Goal: Check status: Check status

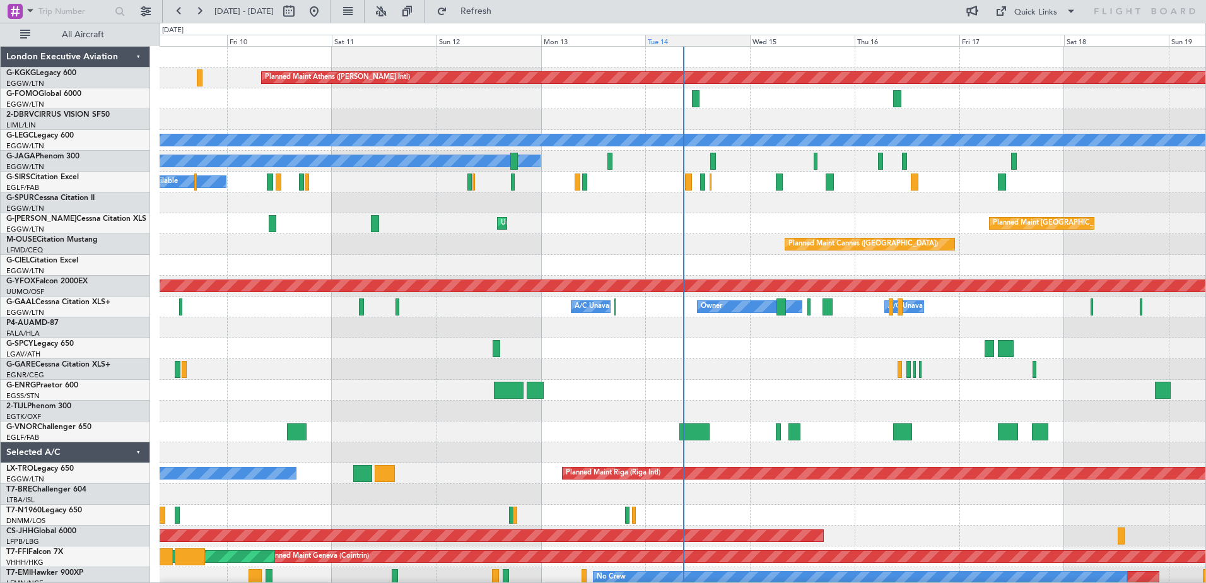
click at [702, 39] on div "Tue 14" at bounding box center [697, 40] width 105 height 11
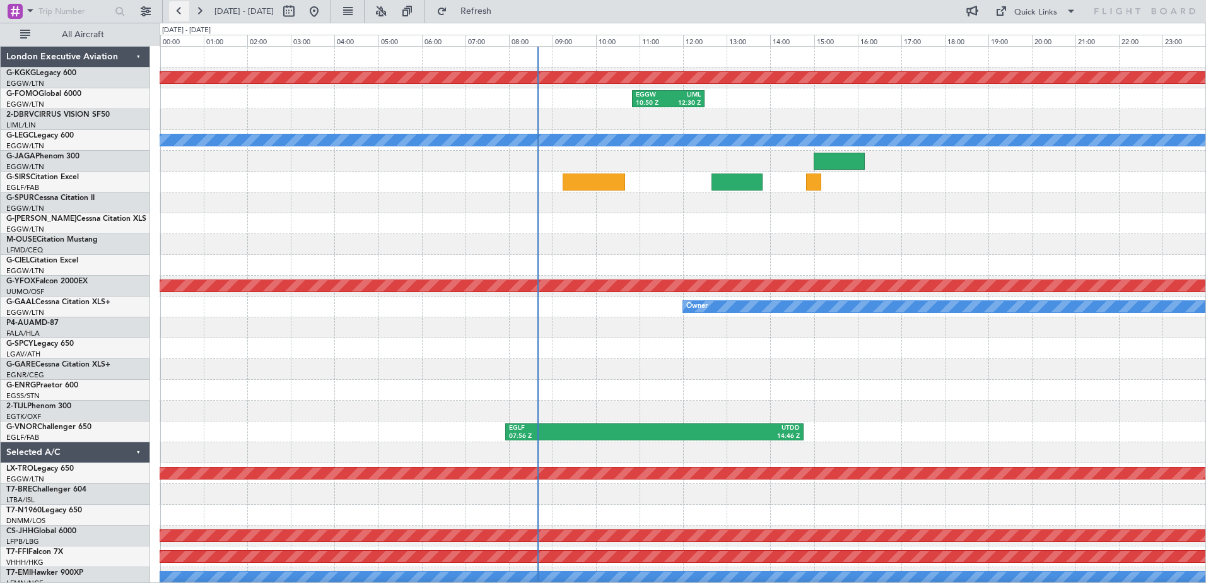
click at [179, 11] on button at bounding box center [179, 11] width 20 height 20
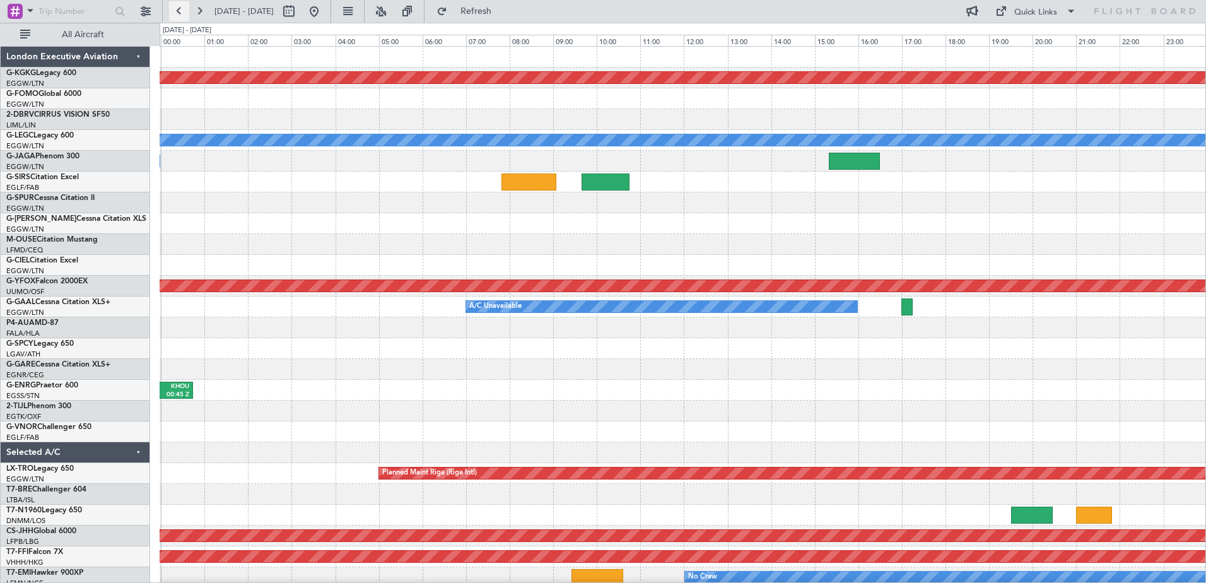
click at [186, 7] on button at bounding box center [179, 11] width 20 height 20
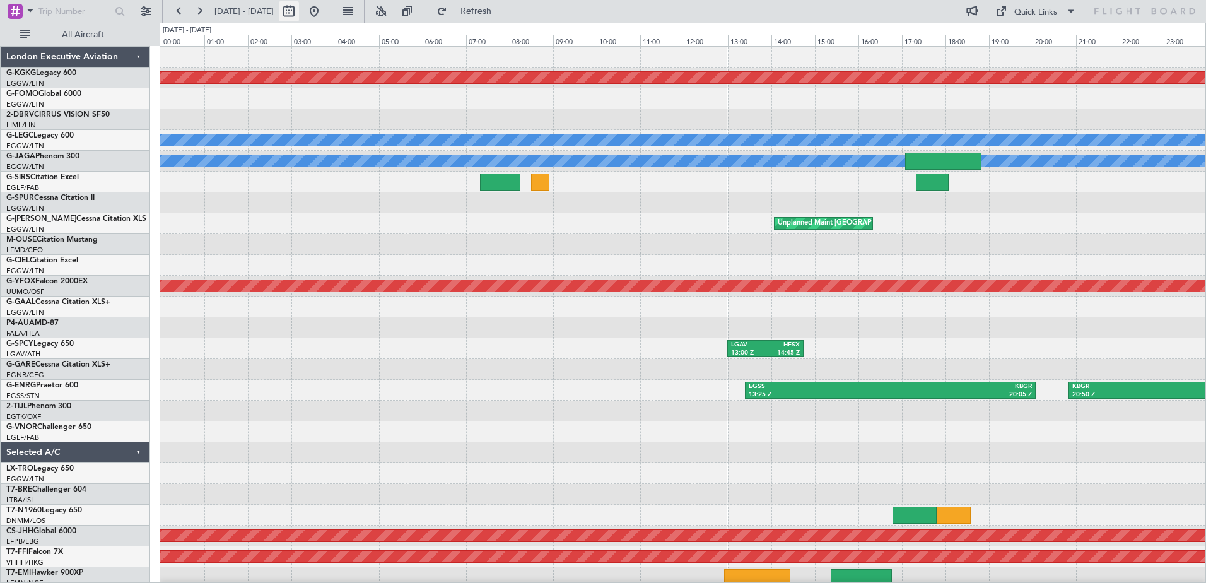
click at [299, 4] on button at bounding box center [289, 11] width 20 height 20
select select "10"
select select "2025"
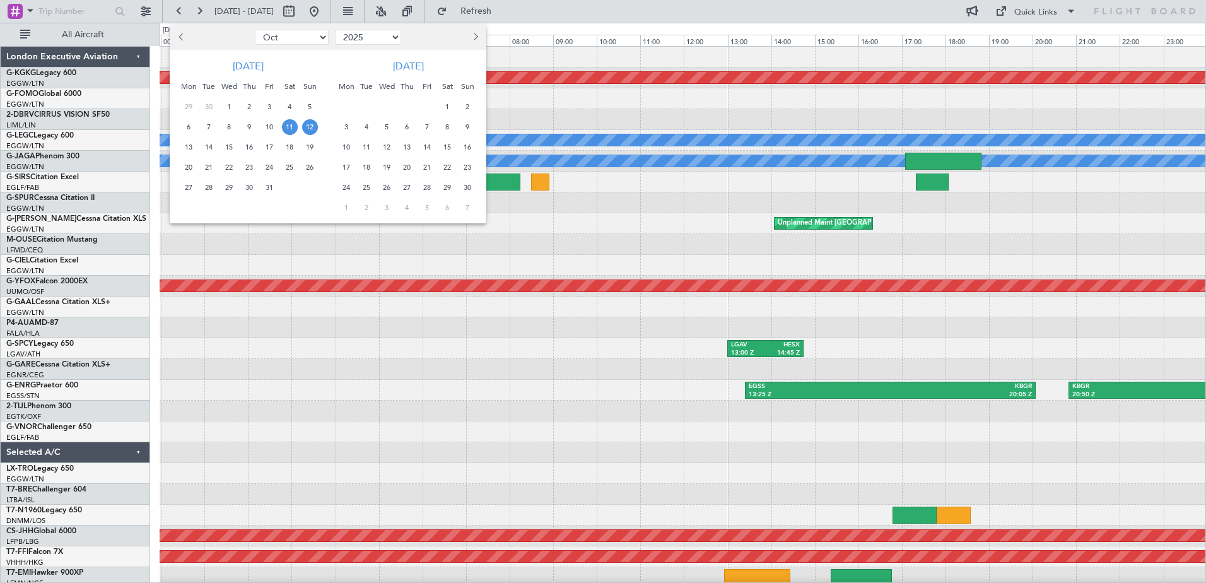
click at [184, 38] on span "Previous month" at bounding box center [183, 37] width 8 height 8
select select "7"
click at [194, 127] on span "7" at bounding box center [189, 127] width 16 height 16
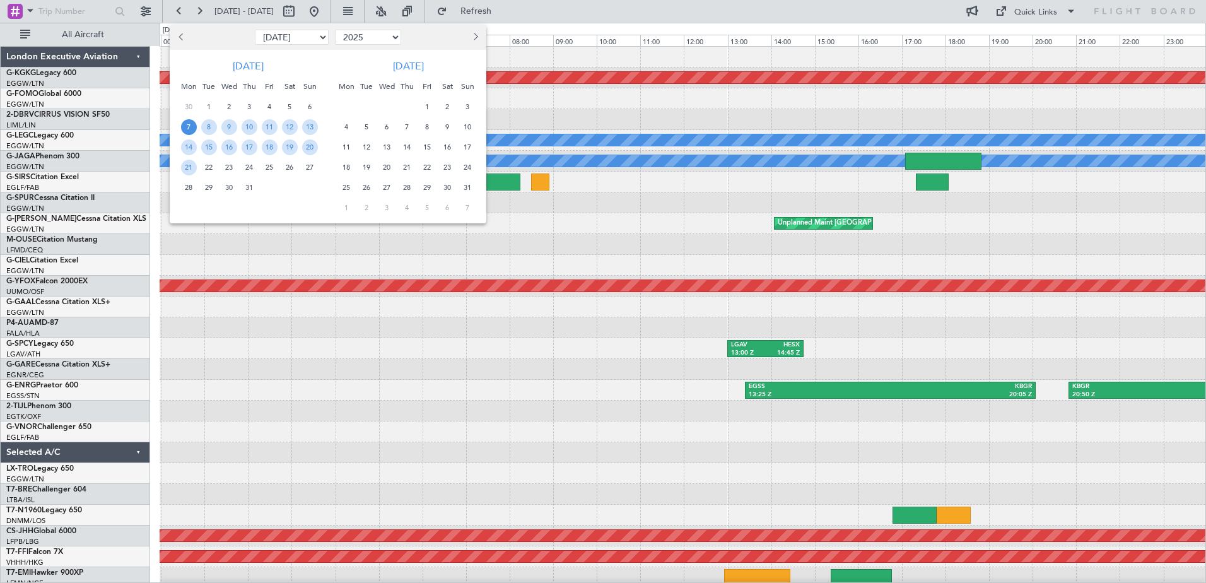
click at [194, 127] on span "7" at bounding box center [189, 127] width 16 height 16
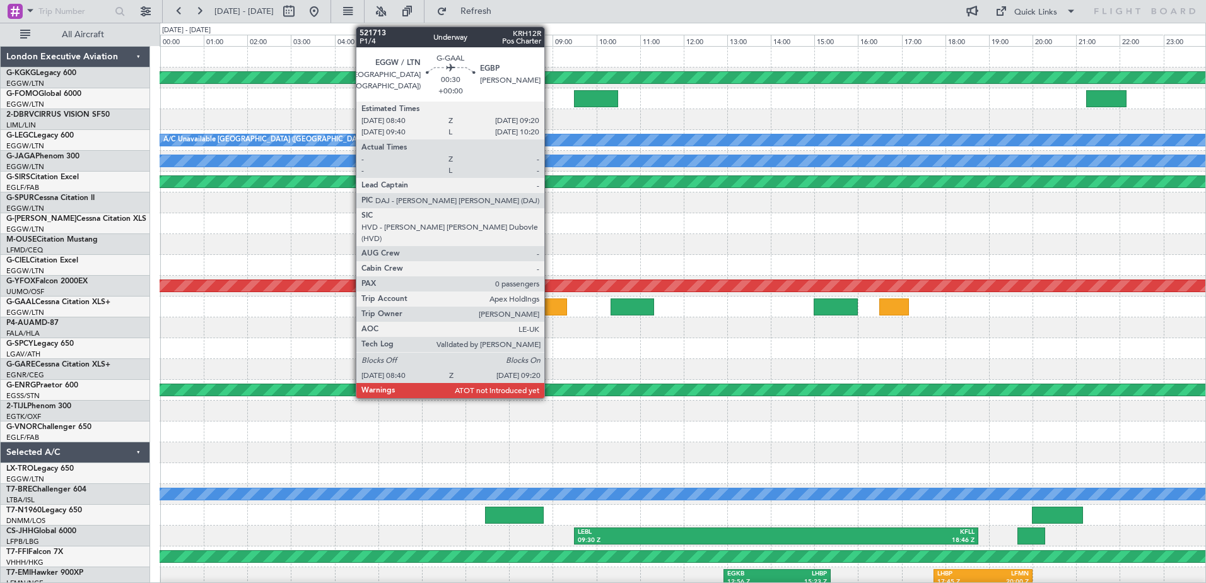
click at [550, 305] on div at bounding box center [553, 306] width 30 height 17
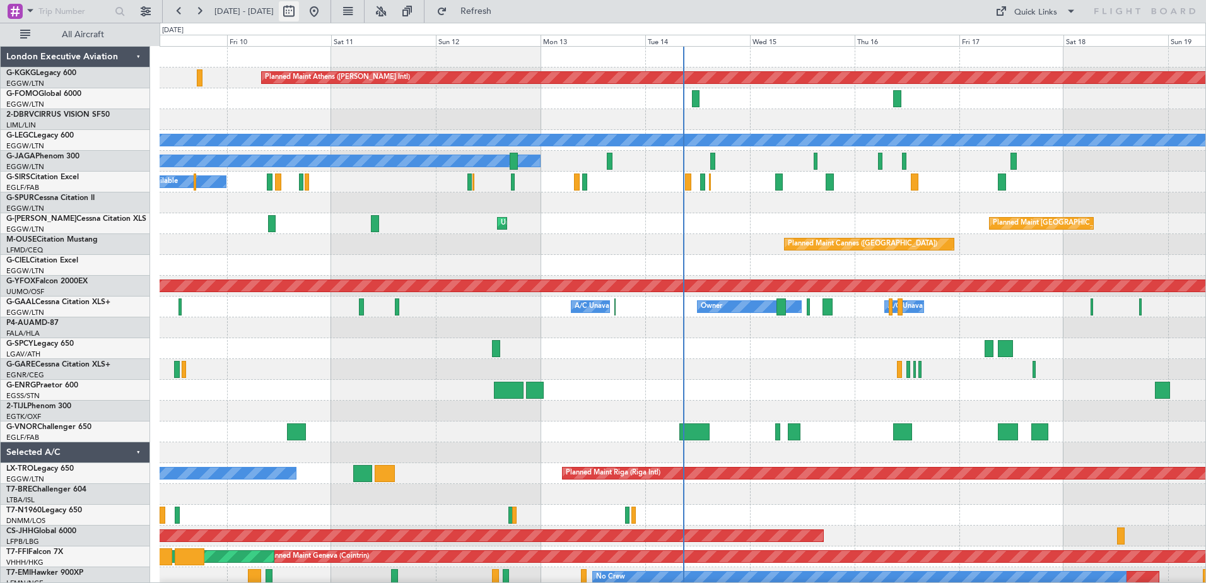
click at [299, 10] on button at bounding box center [289, 11] width 20 height 20
select select "10"
select select "2025"
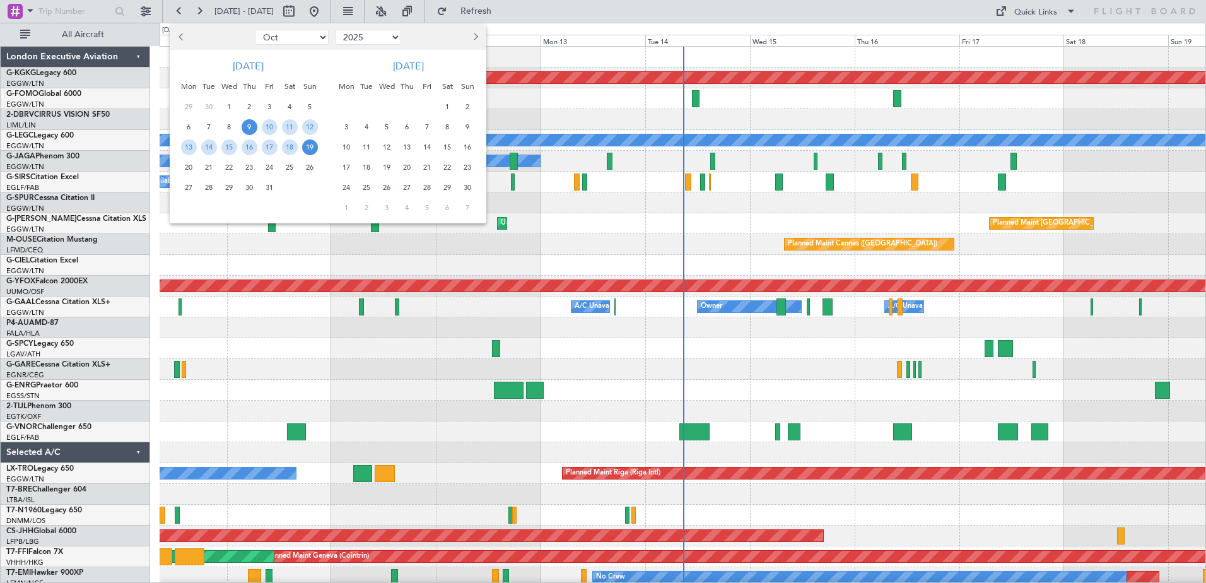
click at [184, 36] on span "Previous month" at bounding box center [183, 37] width 8 height 8
select select "7"
click at [186, 124] on span "7" at bounding box center [189, 127] width 16 height 16
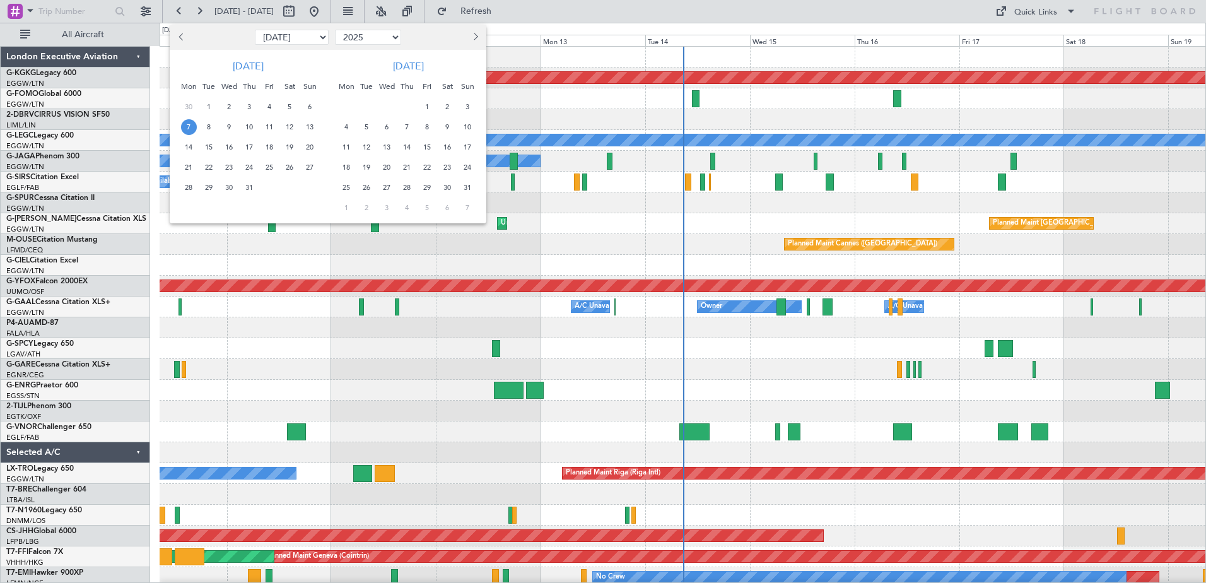
click at [186, 124] on span "7" at bounding box center [189, 127] width 16 height 16
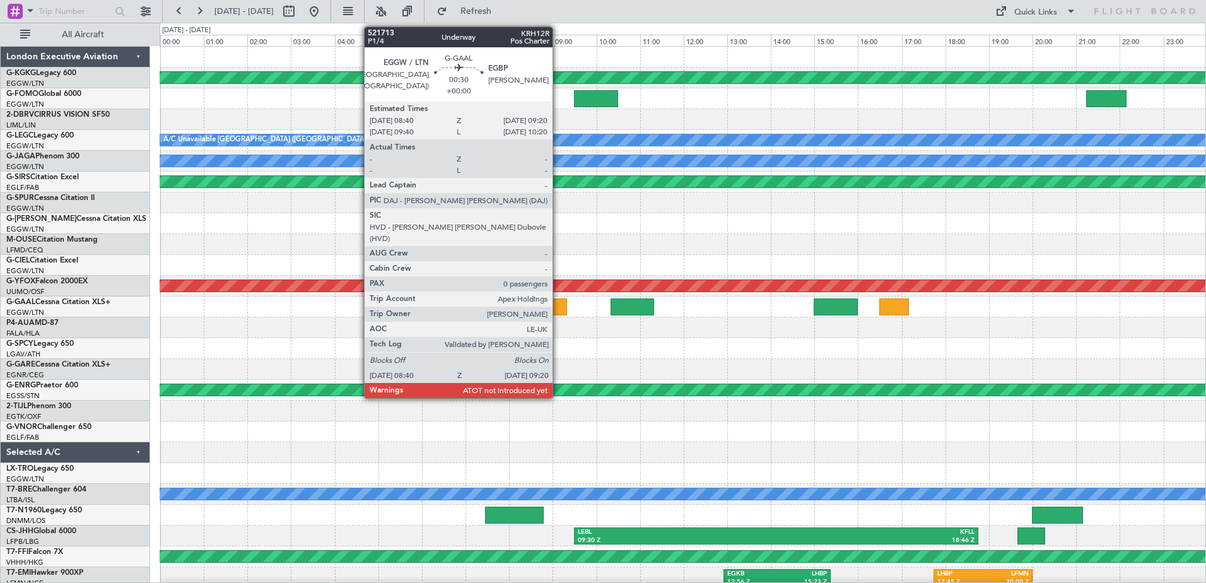
click at [558, 307] on div at bounding box center [553, 306] width 30 height 17
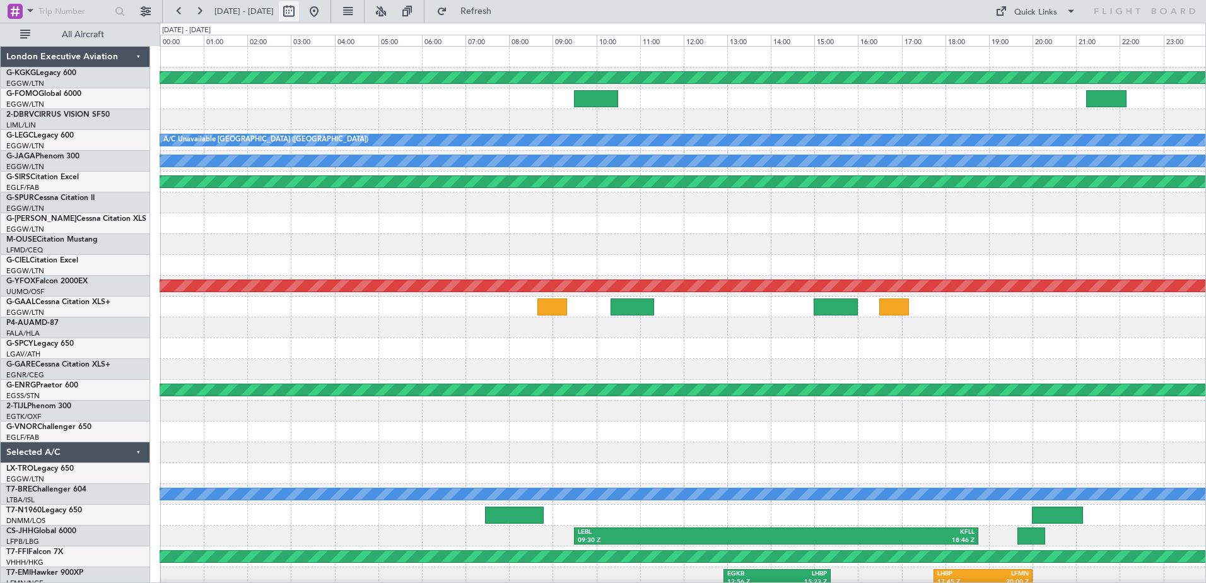
click at [299, 9] on button at bounding box center [289, 11] width 20 height 20
select select "7"
select select "2025"
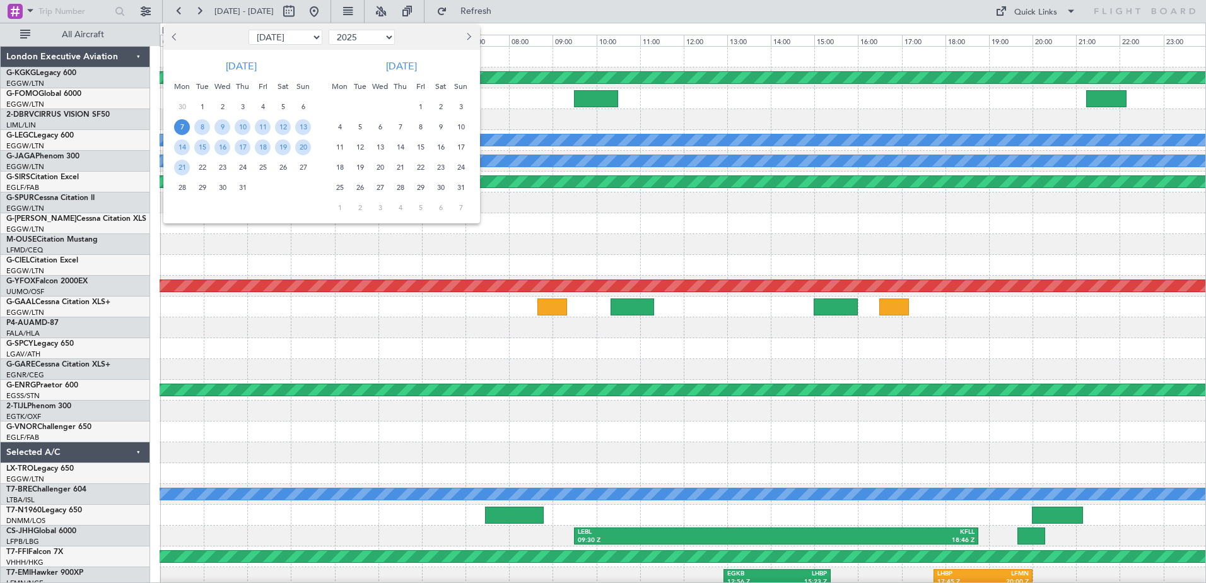
click at [224, 185] on span "30" at bounding box center [223, 188] width 16 height 16
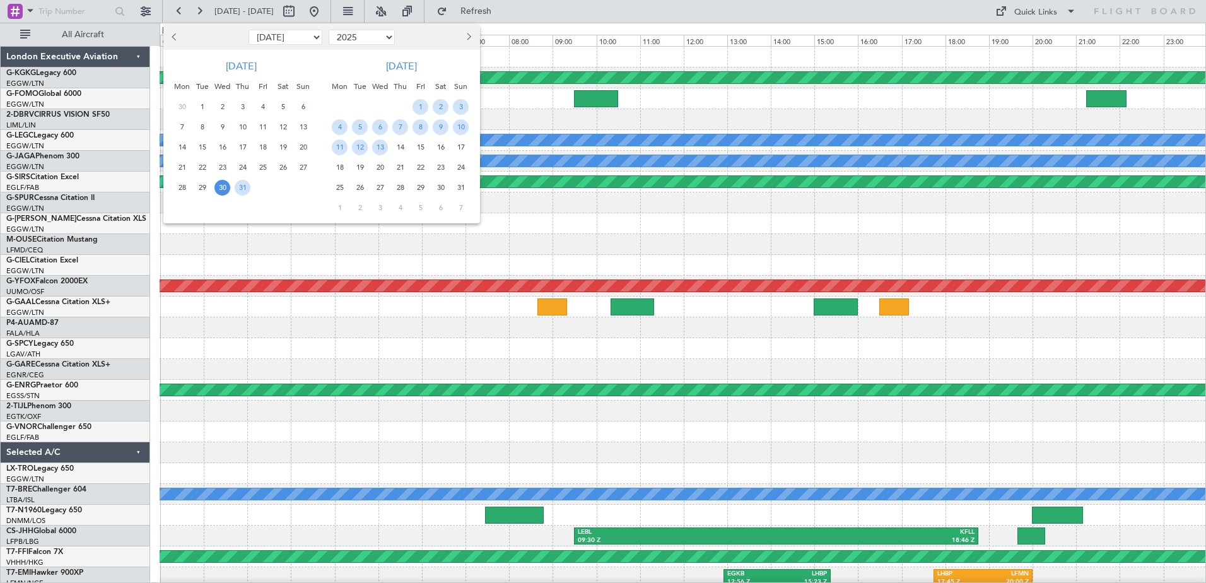
click at [224, 185] on span "30" at bounding box center [223, 188] width 16 height 16
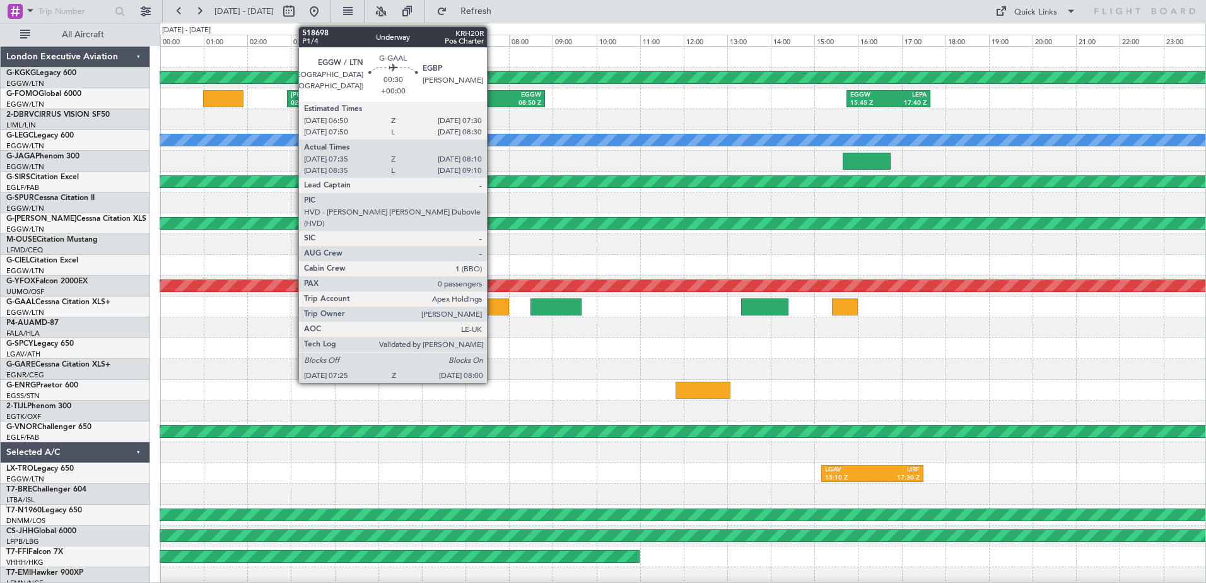
click at [493, 302] on div at bounding box center [496, 306] width 26 height 17
